Goal: Transaction & Acquisition: Book appointment/travel/reservation

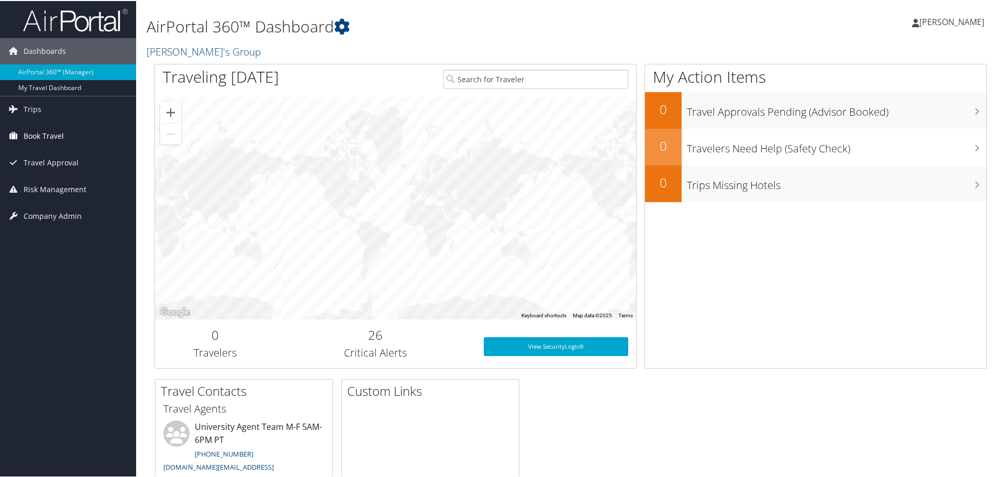
click at [44, 138] on span "Book Travel" at bounding box center [44, 135] width 40 height 26
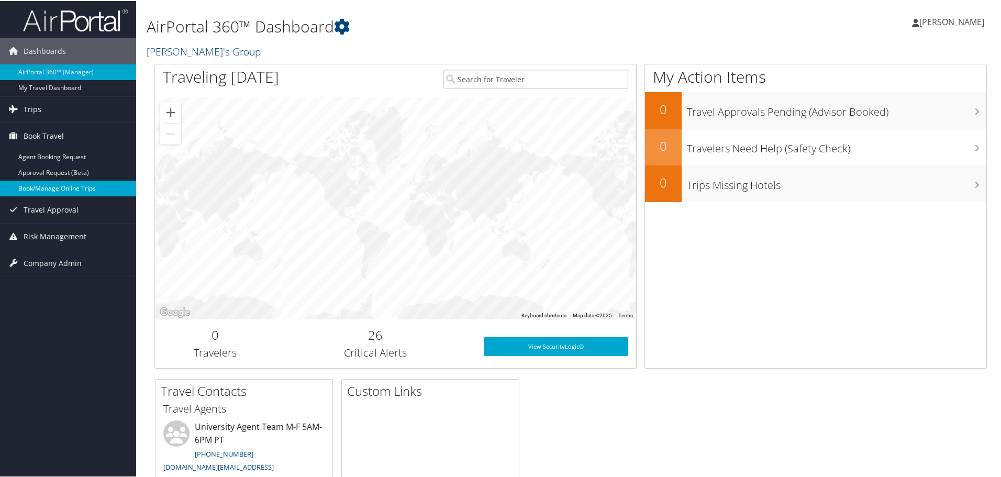
click at [57, 191] on link "Book/Manage Online Trips" at bounding box center [68, 188] width 136 height 16
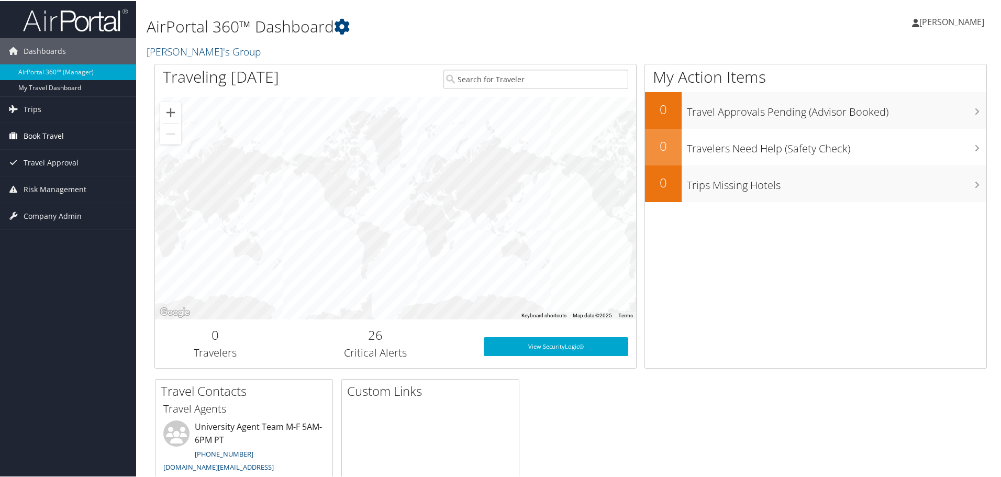
click at [59, 136] on span "Book Travel" at bounding box center [44, 135] width 40 height 26
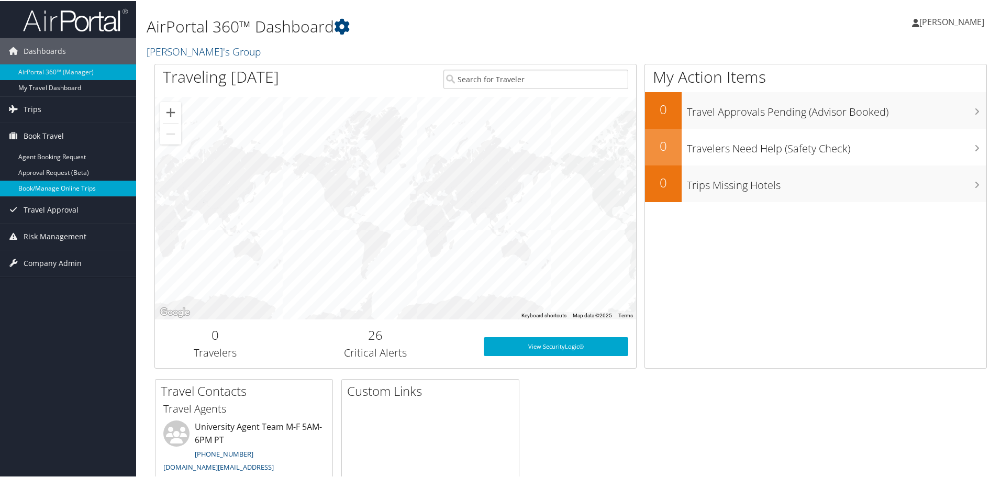
click at [61, 184] on link "Book/Manage Online Trips" at bounding box center [68, 188] width 136 height 16
